Goal: Information Seeking & Learning: Learn about a topic

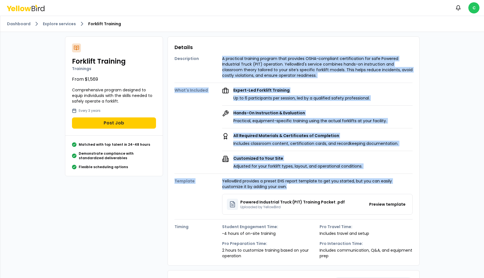
drag, startPoint x: 223, startPoint y: 57, endPoint x: 268, endPoint y: 187, distance: 137.5
click at [268, 187] on div "Description A practical training program that provides OSHA-compliant certifica…" at bounding box center [294, 154] width 238 height 207
copy div "A practical training program that provides OSHA-compliant certification for saf…"
click at [253, 104] on div "Expert-Led Forklift Training Up to 6 participants per session, led by a qualifi…" at bounding box center [317, 128] width 191 height 82
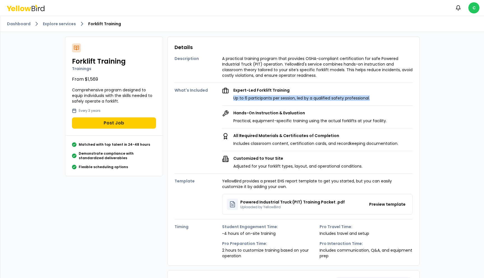
drag, startPoint x: 234, startPoint y: 99, endPoint x: 372, endPoint y: 96, distance: 138.1
click at [372, 96] on div "Expert-Led Forklift Training Up to 6 participants per session, led by a qualifi…" at bounding box center [317, 93] width 191 height 13
copy p "Up to 6 participants per session, led by a qualified safety professional."
click at [63, 26] on link "Explore services" at bounding box center [59, 24] width 33 height 6
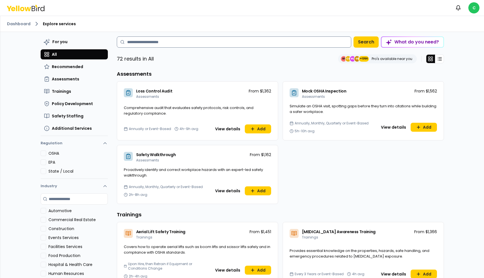
click at [174, 44] on input at bounding box center [234, 41] width 234 height 11
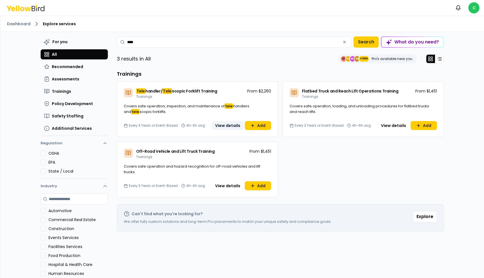
type input "****"
click at [229, 123] on button "View details" at bounding box center [228, 125] width 32 height 9
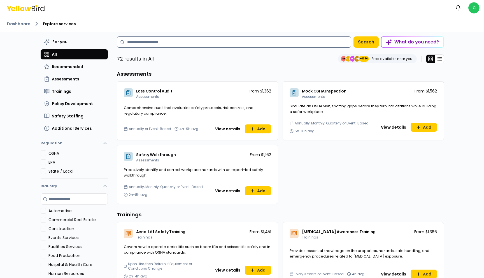
click at [179, 46] on input at bounding box center [234, 41] width 234 height 11
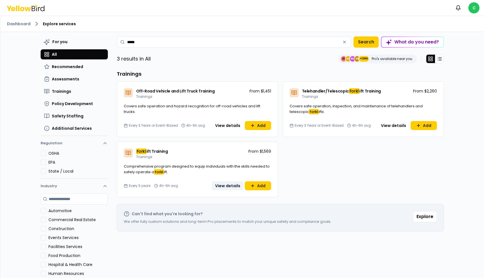
type input "*****"
click at [223, 186] on button "View details" at bounding box center [228, 185] width 32 height 9
